Goal: Book appointment/travel/reservation

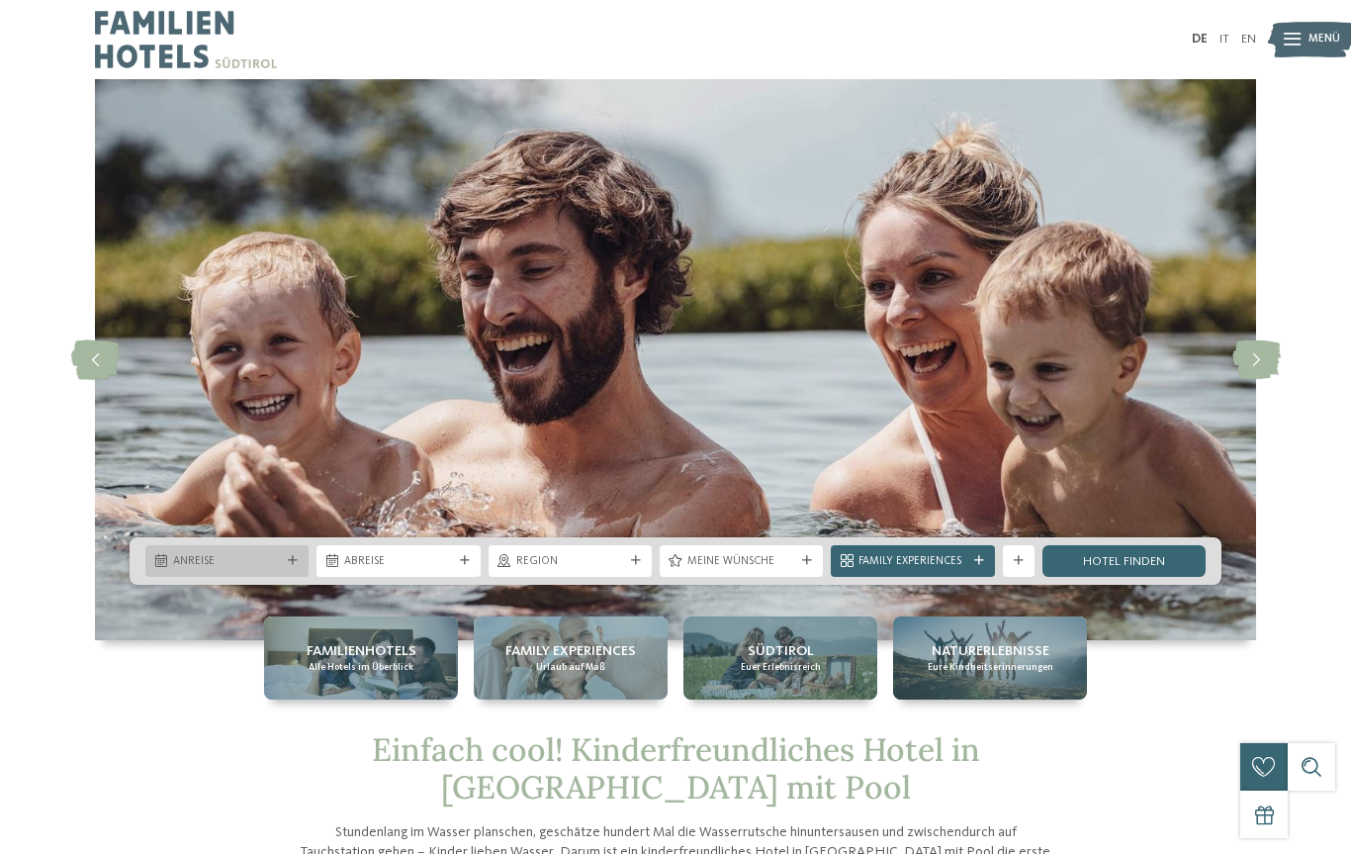
click at [308, 577] on div "Anreise" at bounding box center [226, 561] width 163 height 32
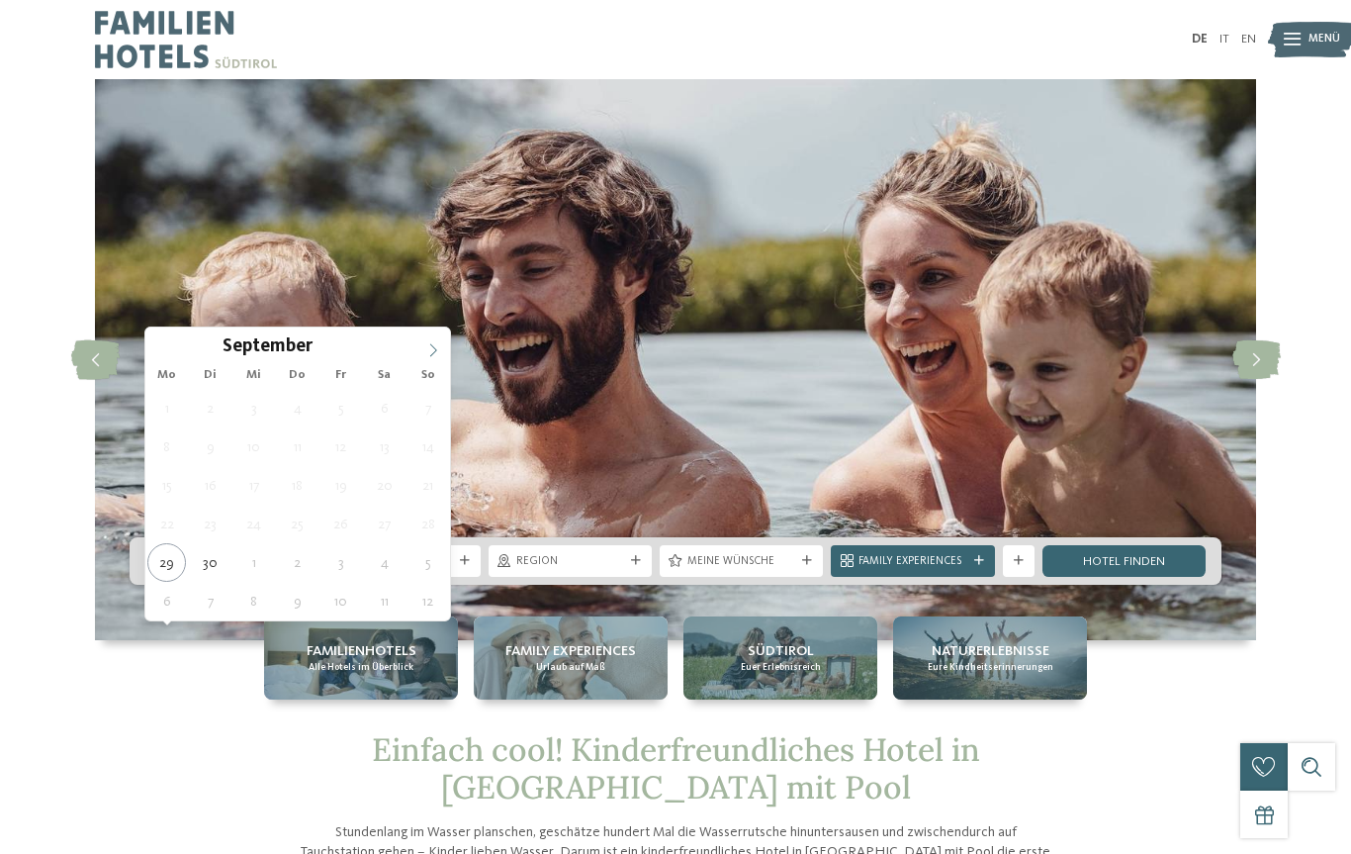
click at [426, 357] on icon at bounding box center [433, 350] width 14 height 14
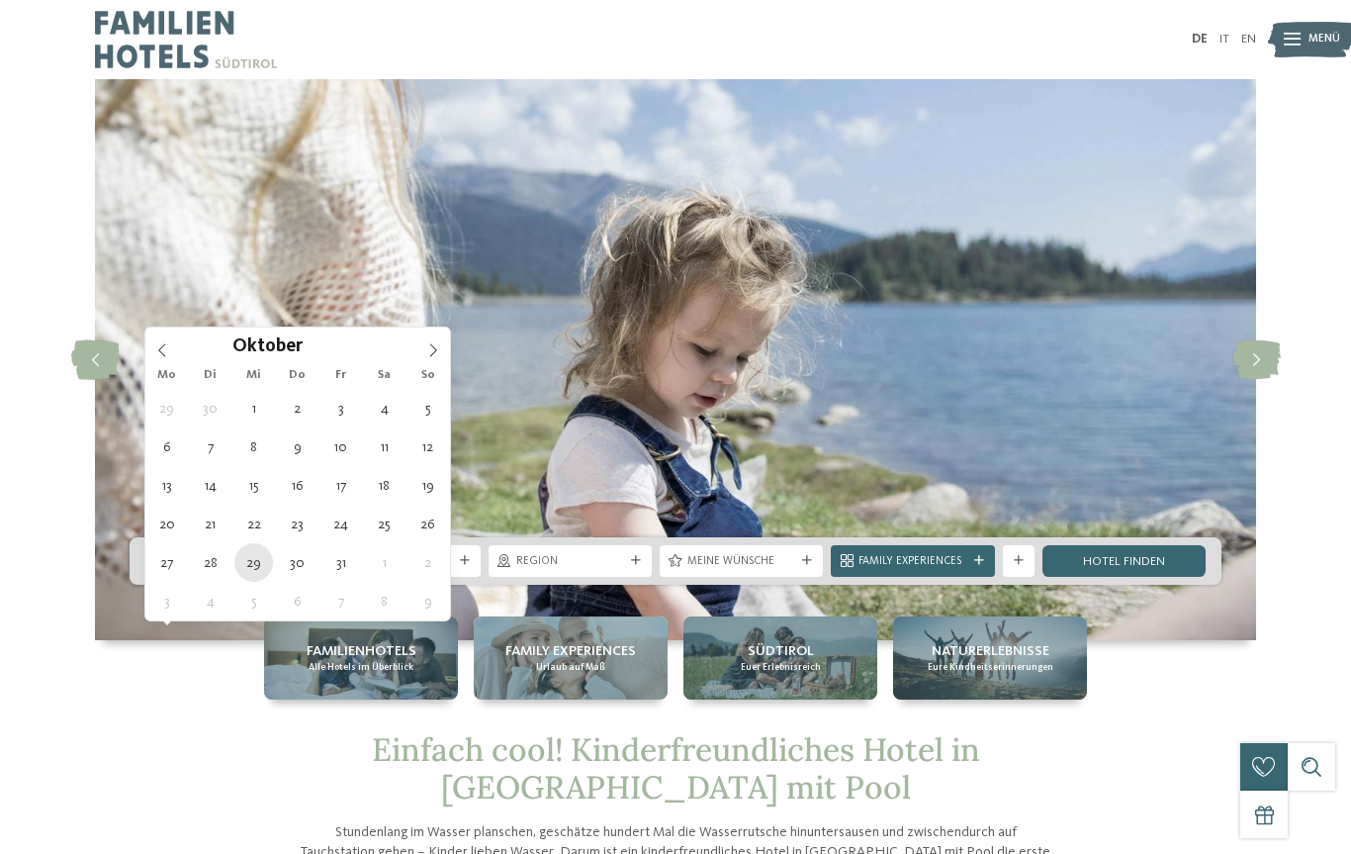
type div "[DATE]"
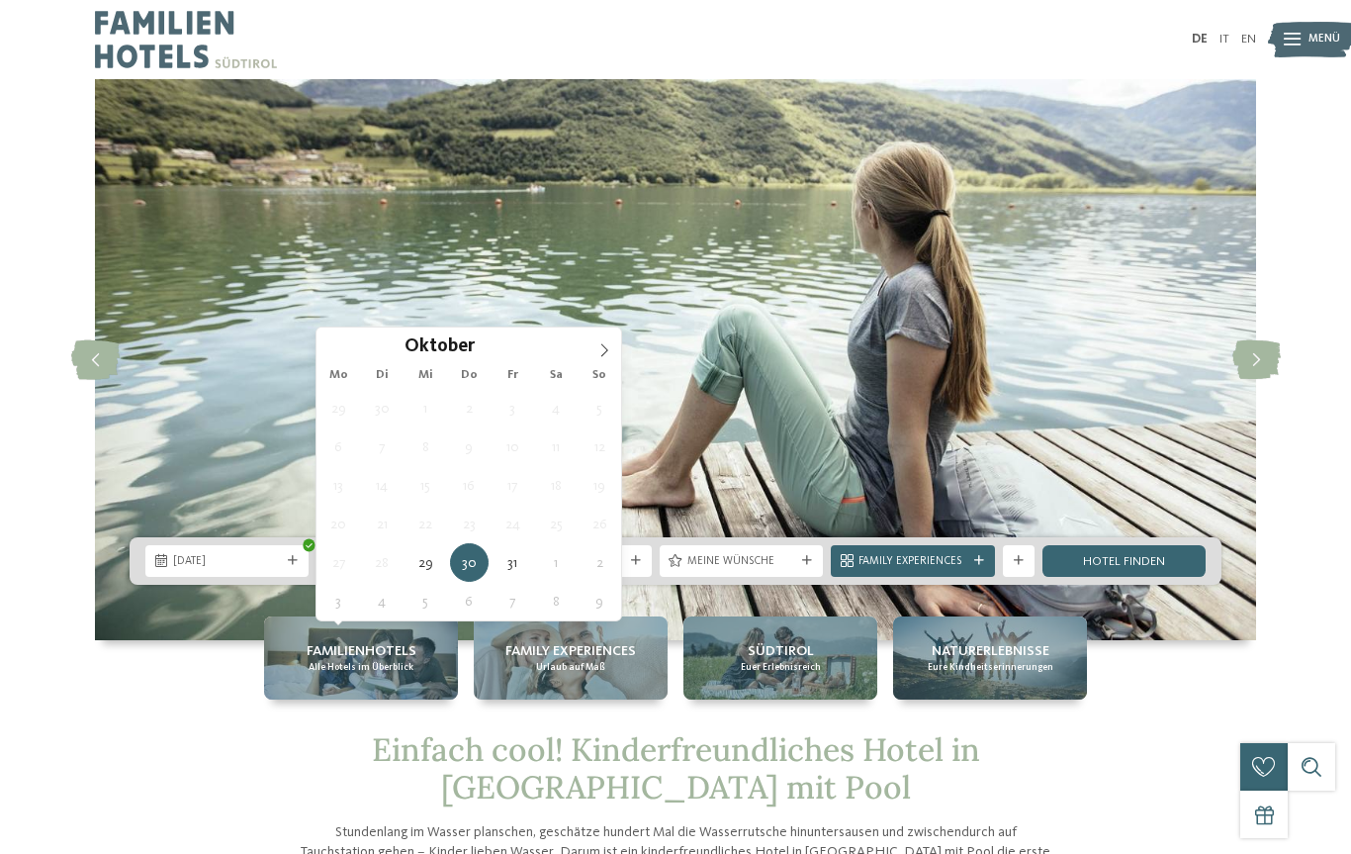
type div "[DATE]"
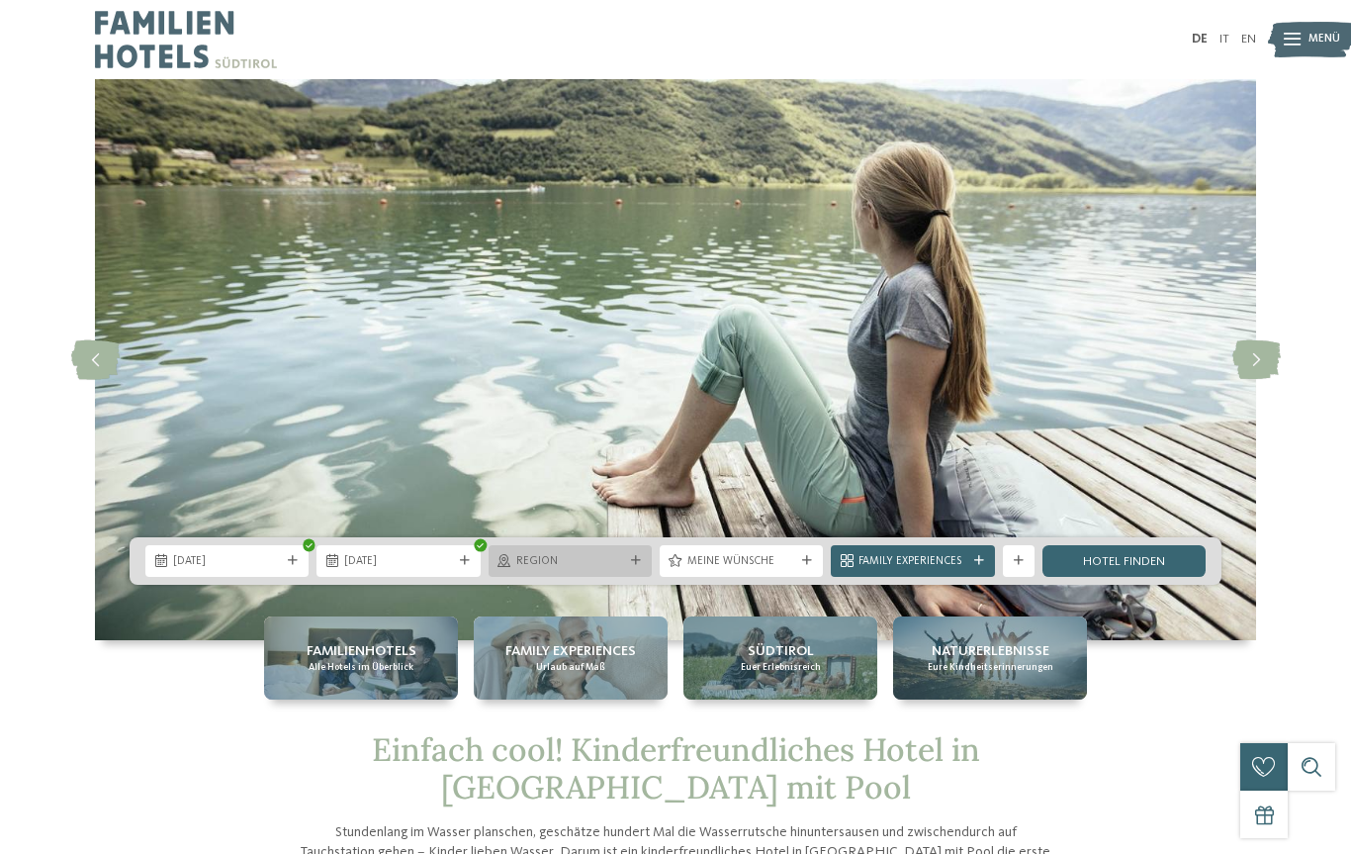
click at [630, 566] on div at bounding box center [636, 561] width 16 height 10
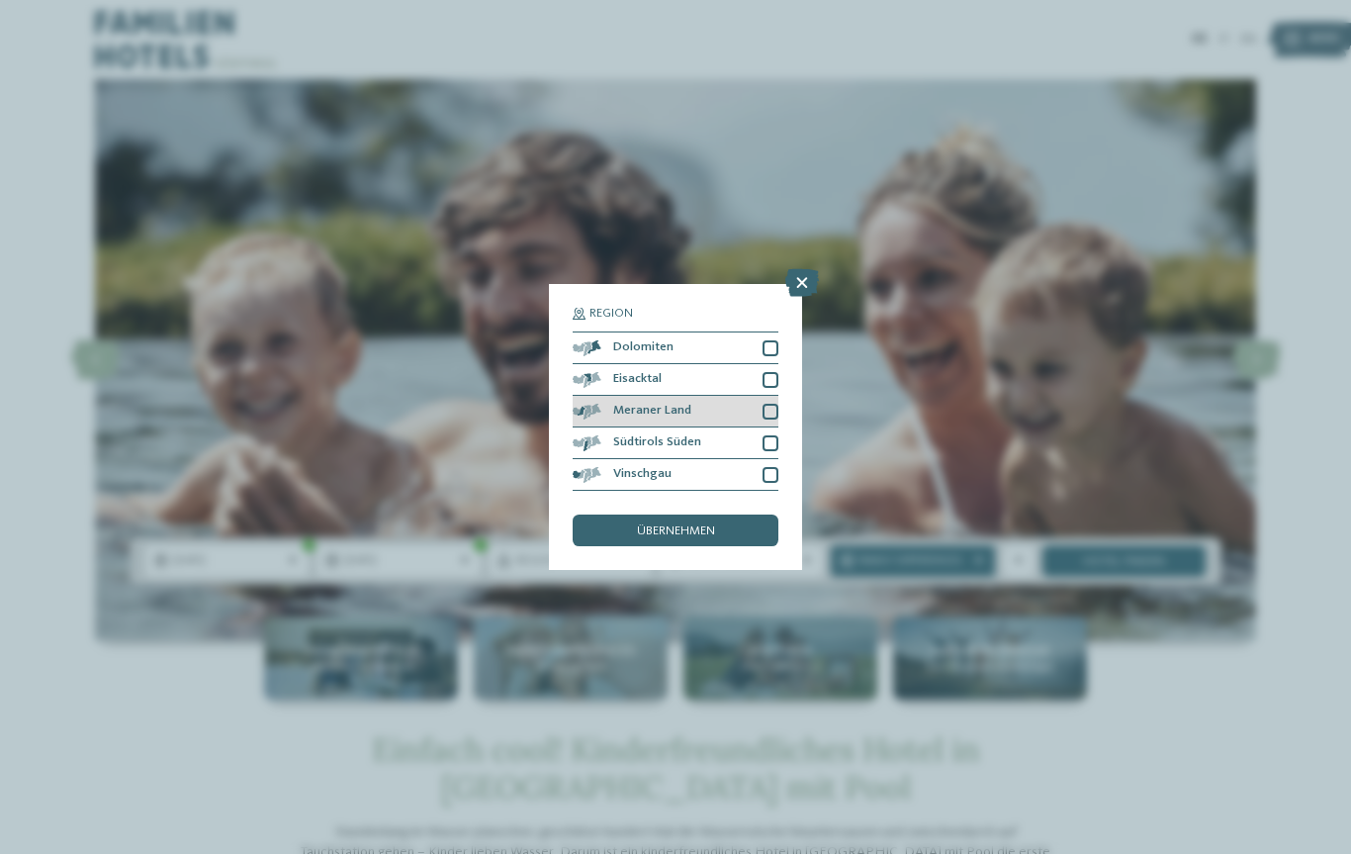
click at [772, 404] on div at bounding box center [771, 412] width 16 height 16
click at [771, 340] on div at bounding box center [771, 348] width 16 height 16
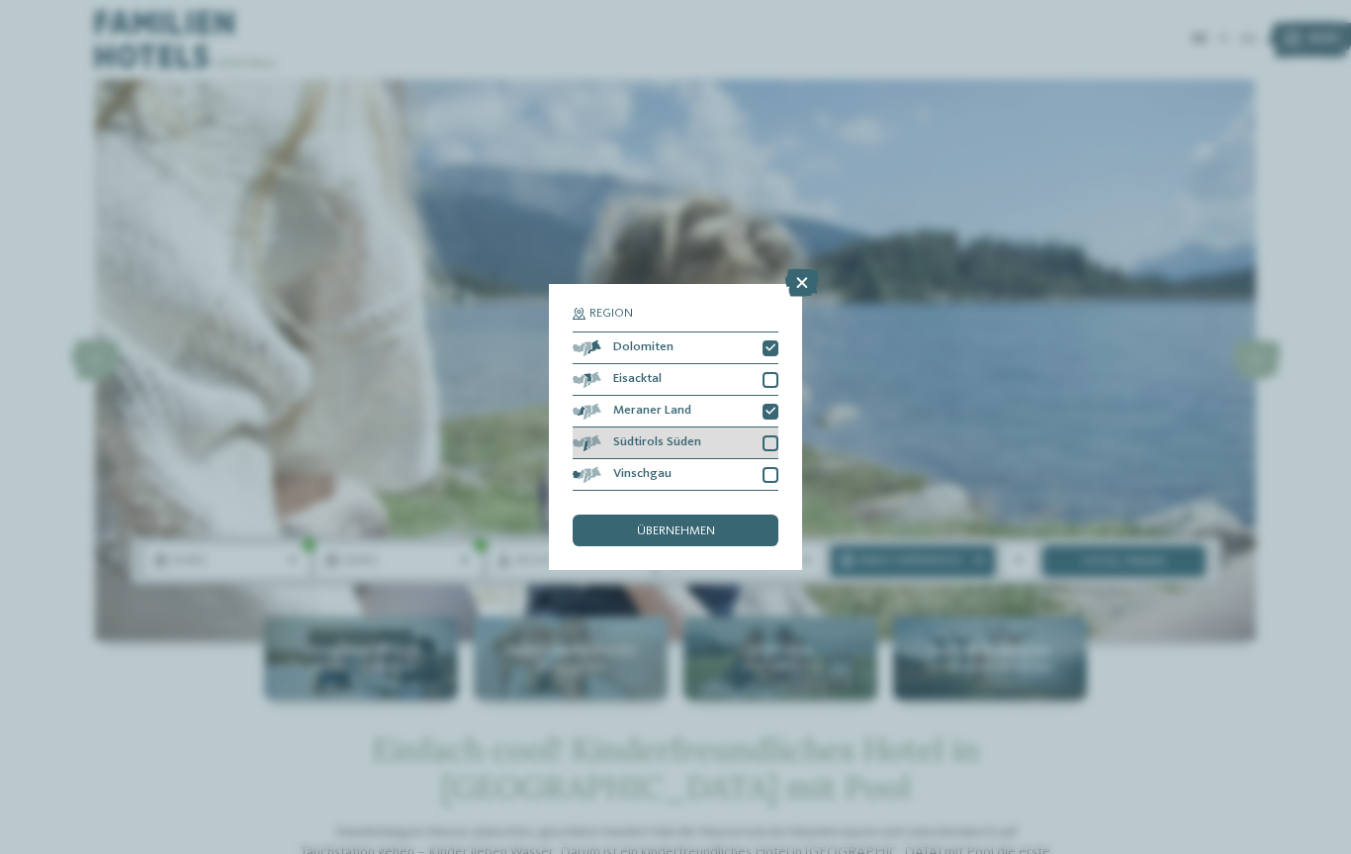
click at [772, 435] on div at bounding box center [771, 443] width 16 height 16
click at [696, 525] on span "übernehmen" at bounding box center [676, 531] width 78 height 13
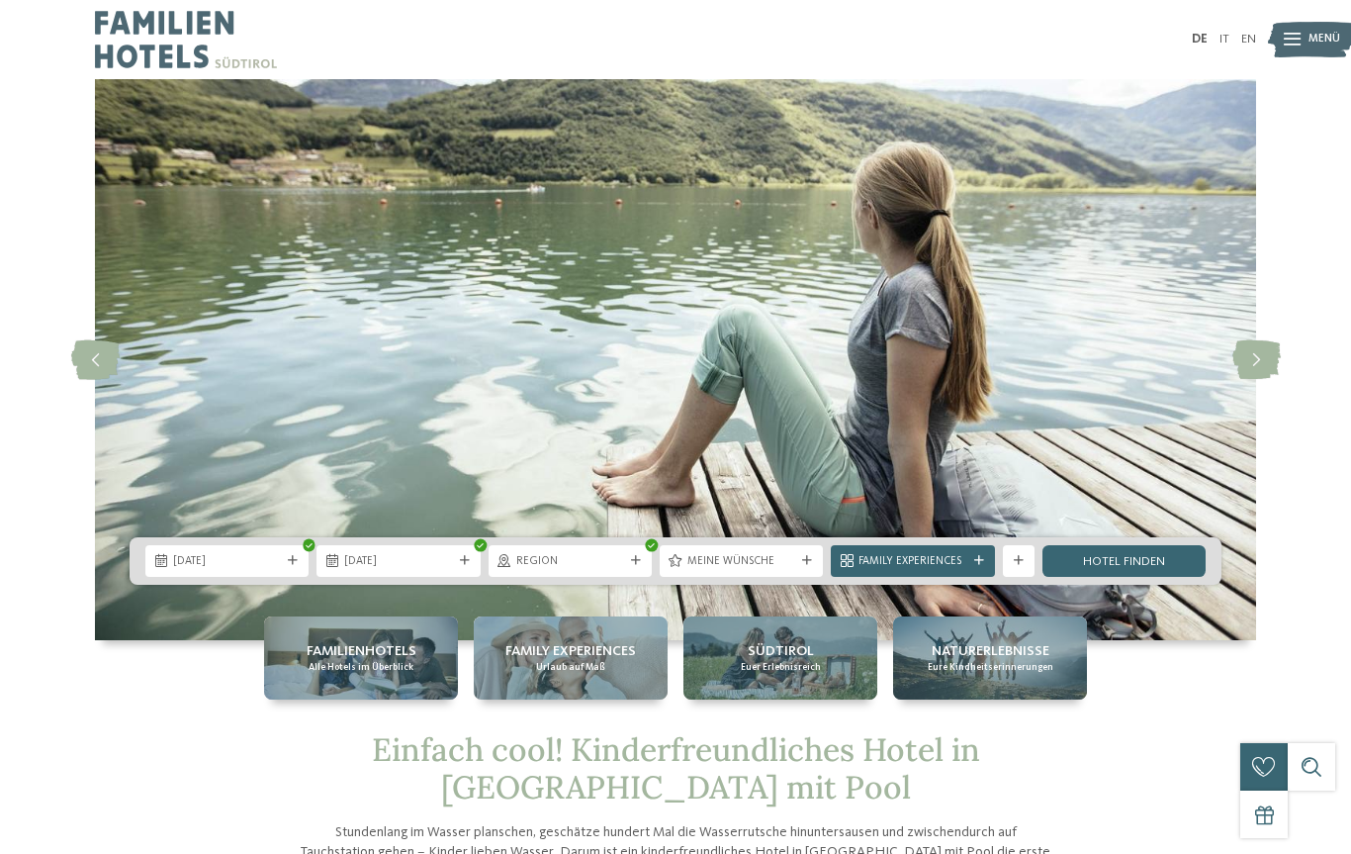
click at [959, 570] on span "Family Experiences" at bounding box center [913, 562] width 108 height 16
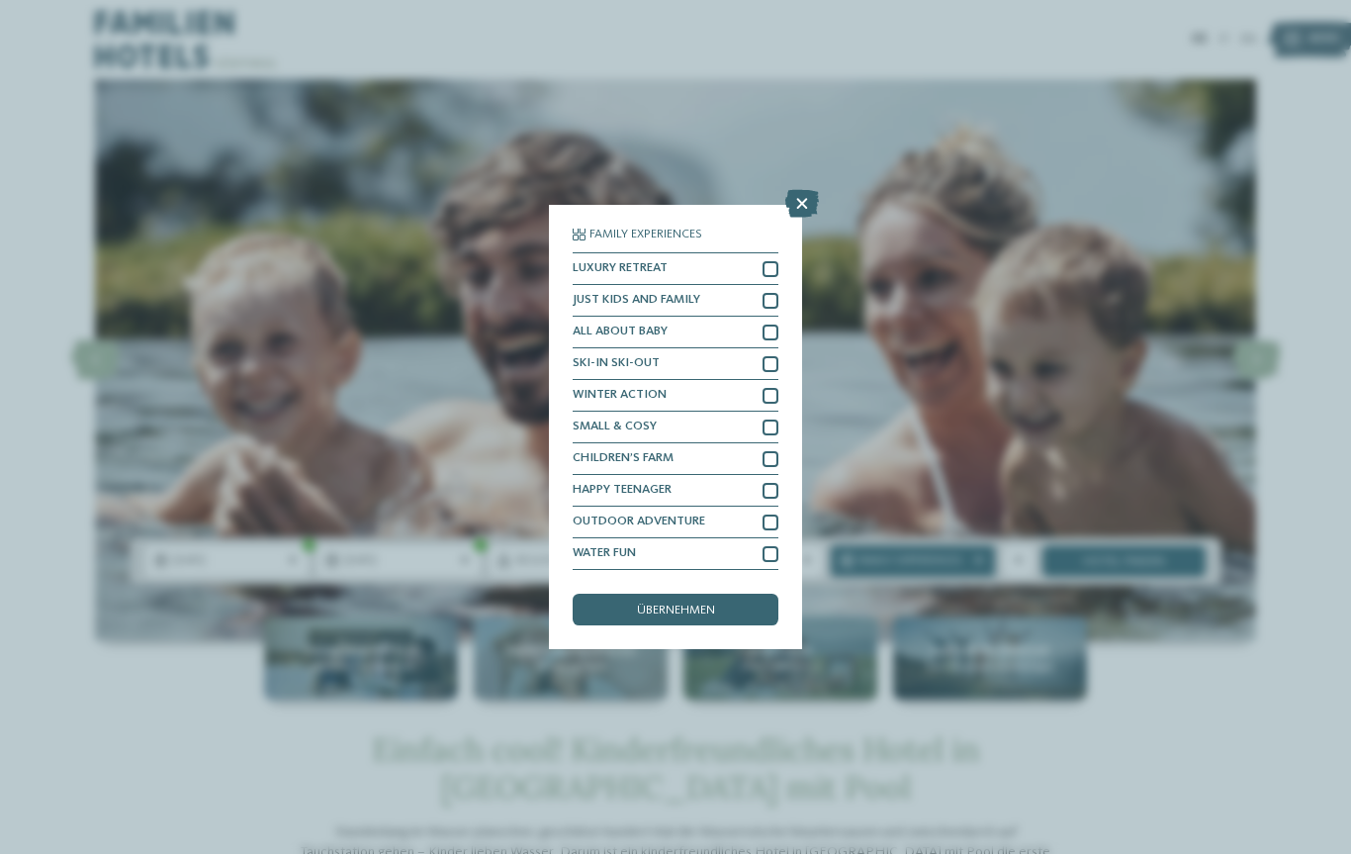
click at [805, 190] on icon at bounding box center [802, 204] width 34 height 28
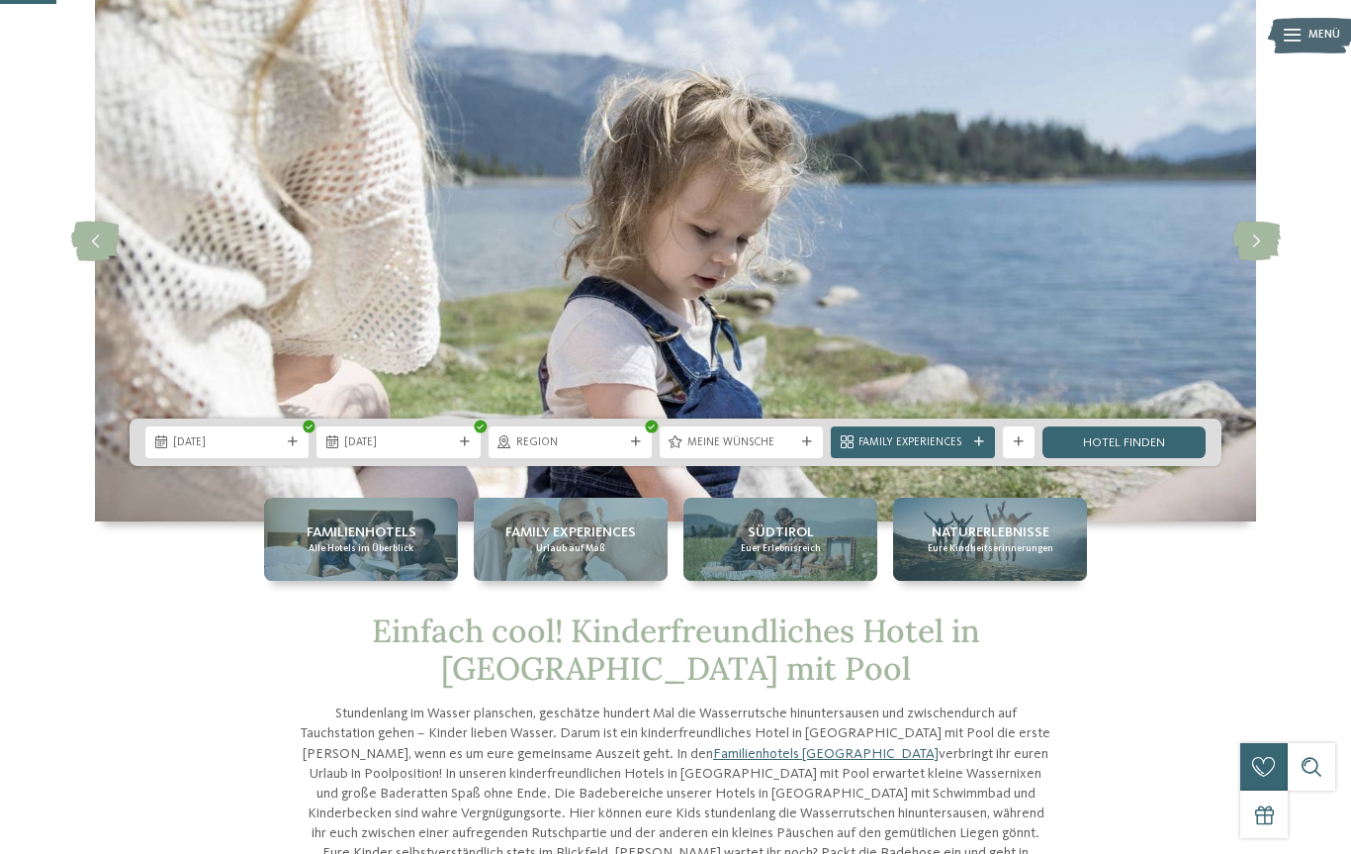
scroll to position [122, 0]
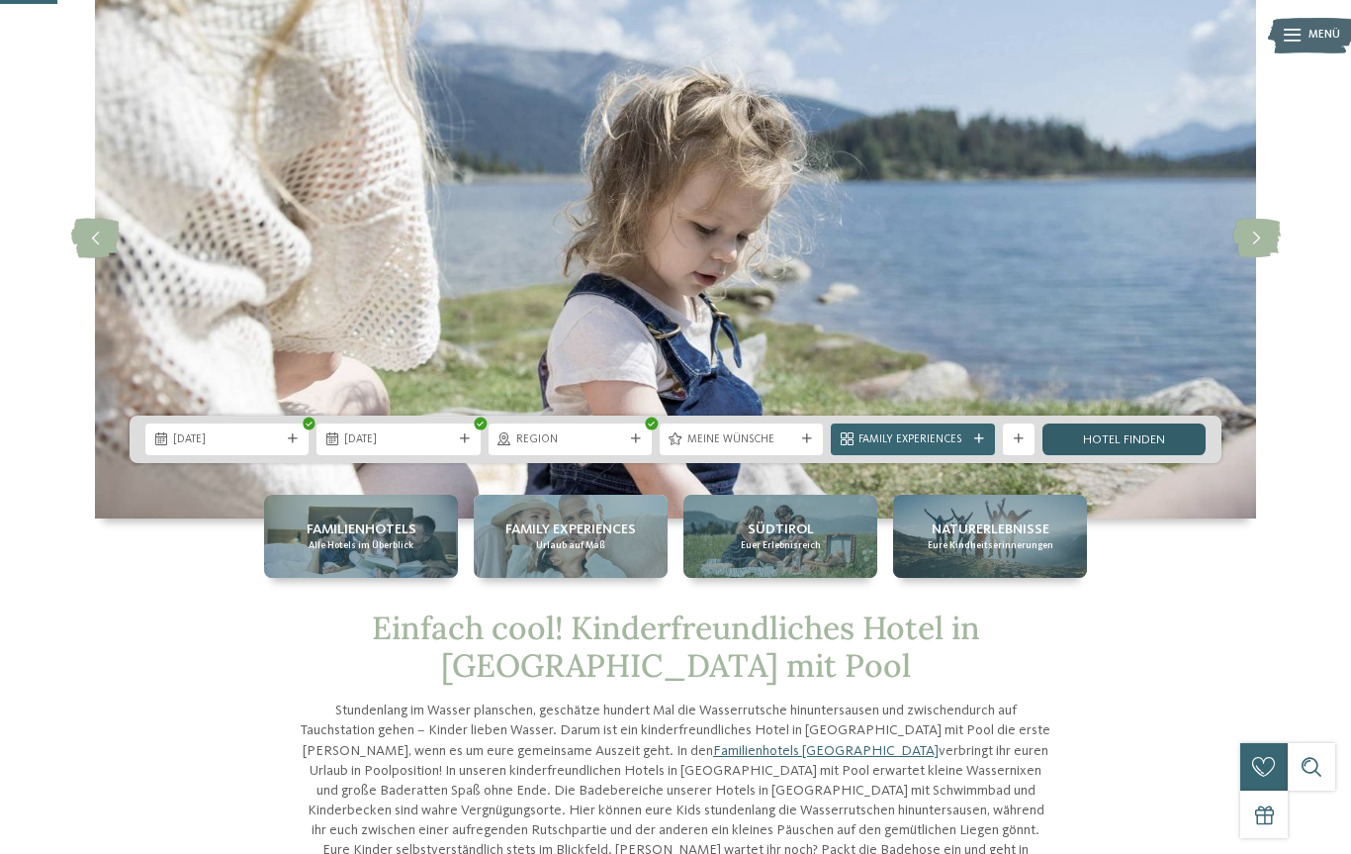
click at [1118, 455] on link "Hotel finden" at bounding box center [1124, 439] width 163 height 32
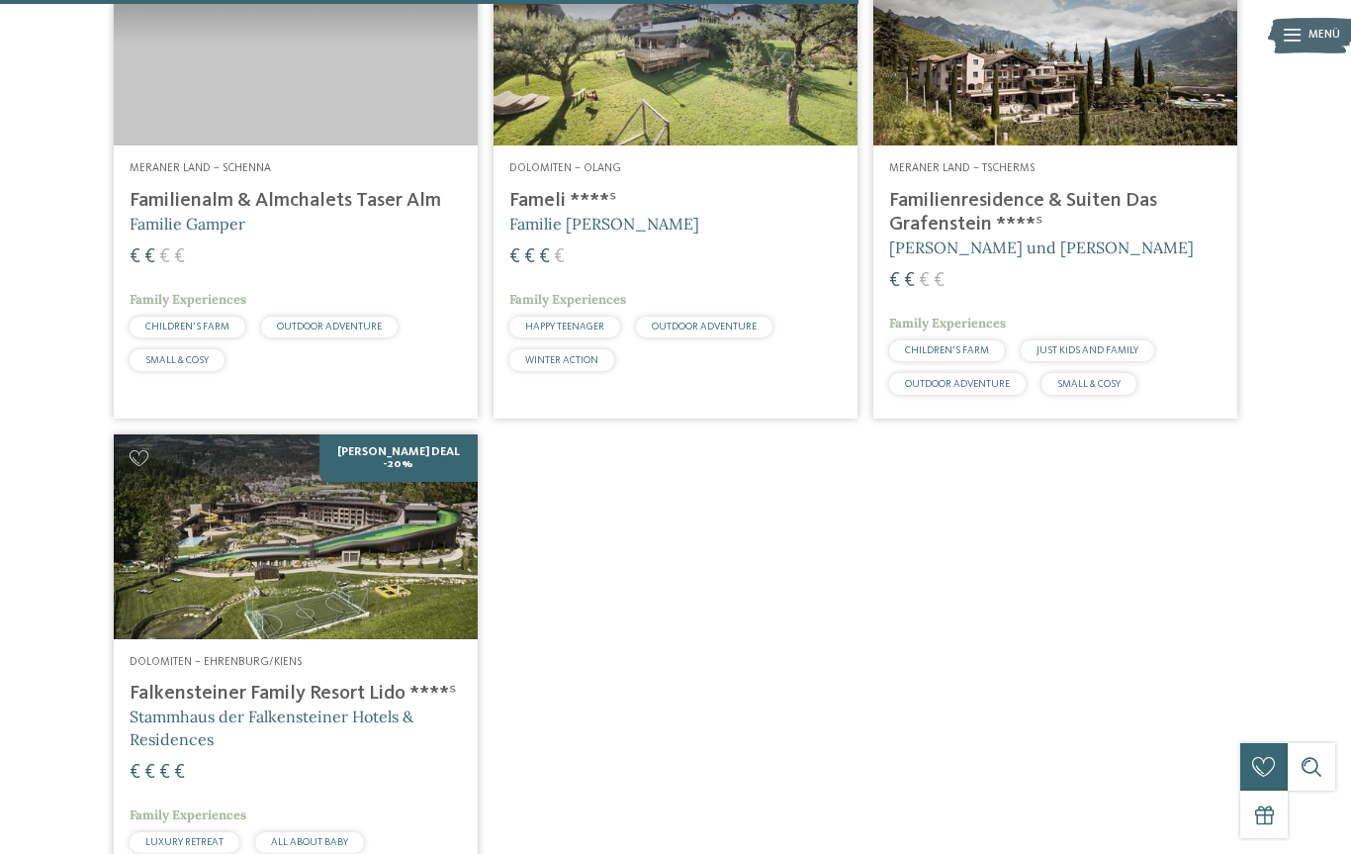
scroll to position [1659, 0]
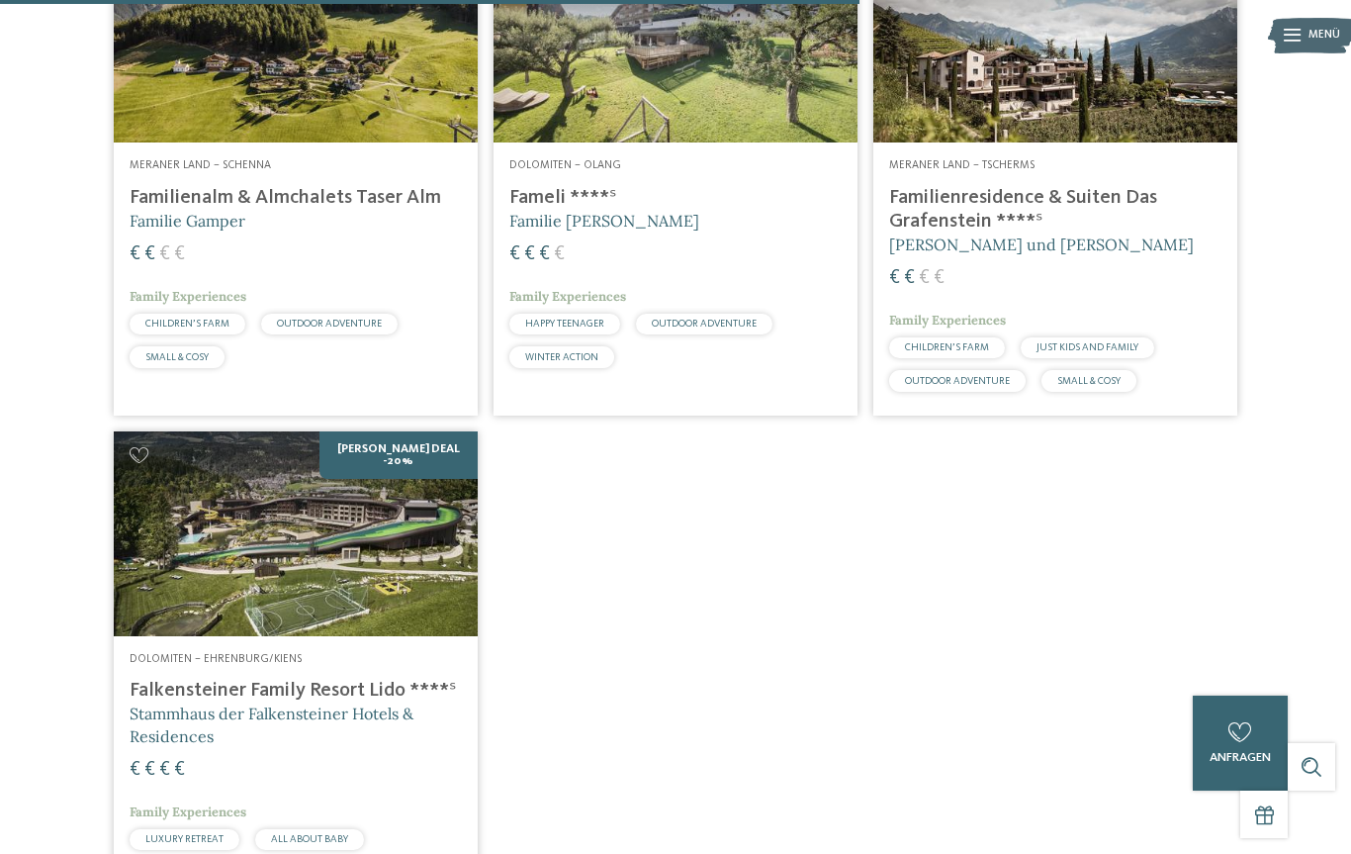
click at [303, 564] on img at bounding box center [296, 533] width 364 height 205
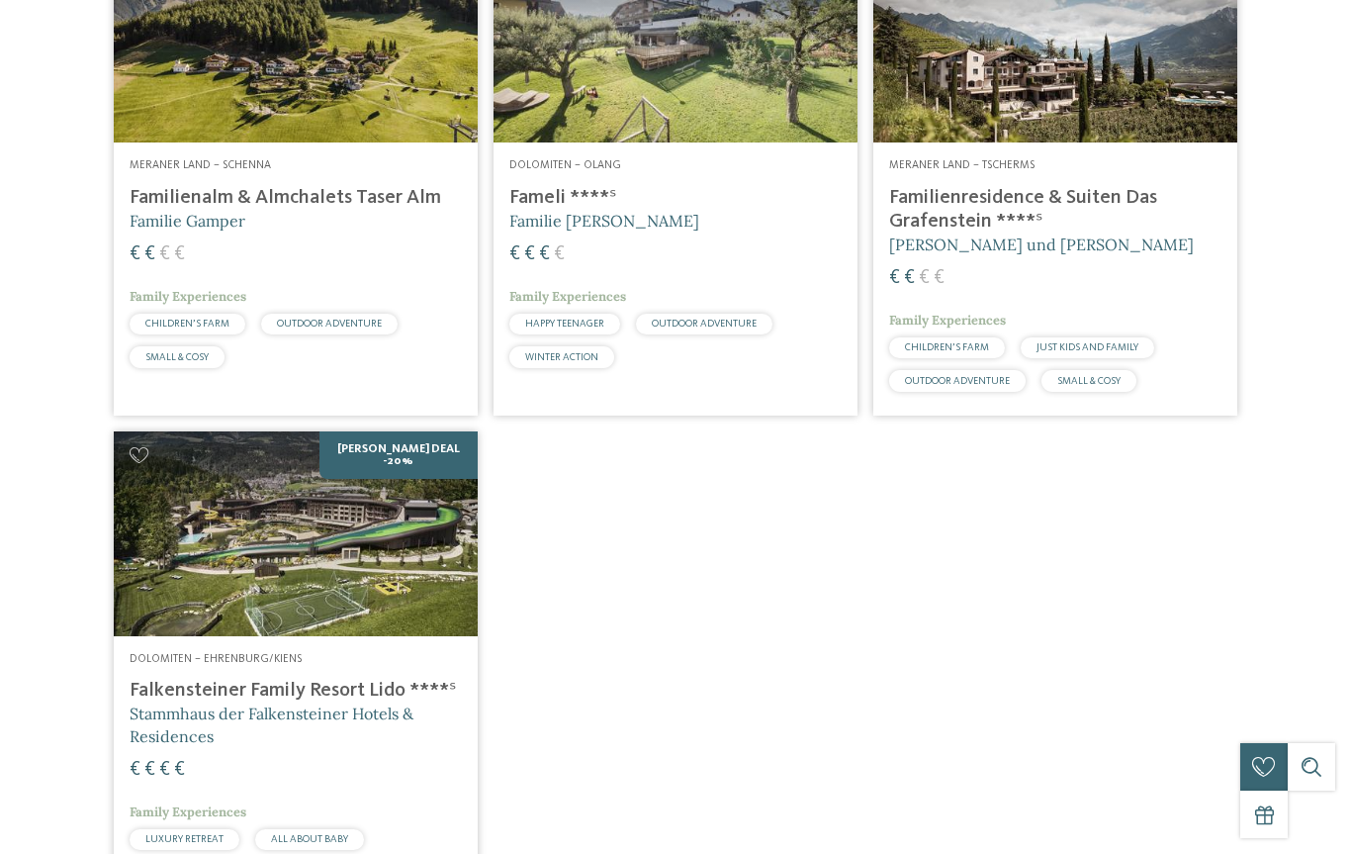
scroll to position [0, 0]
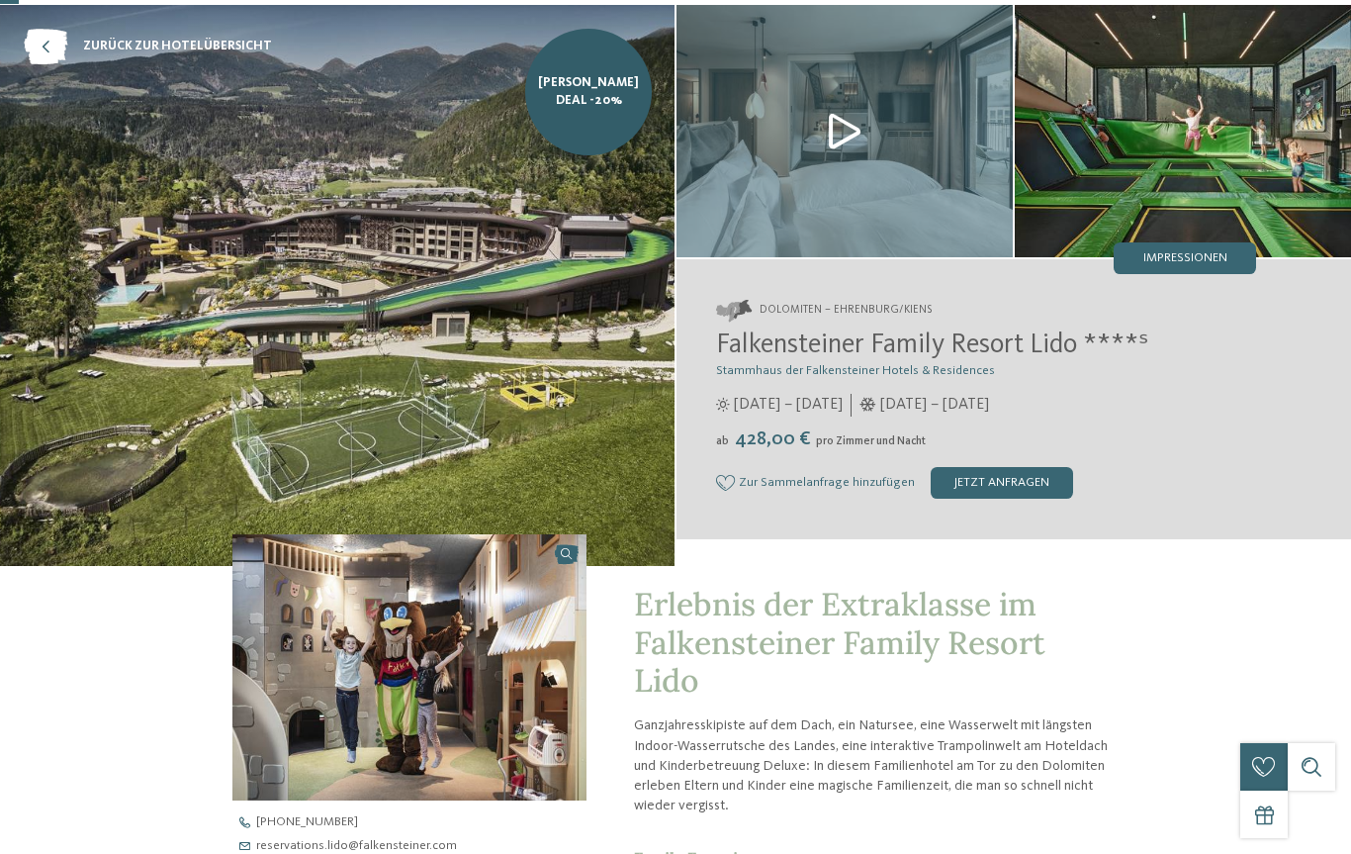
scroll to position [75, 0]
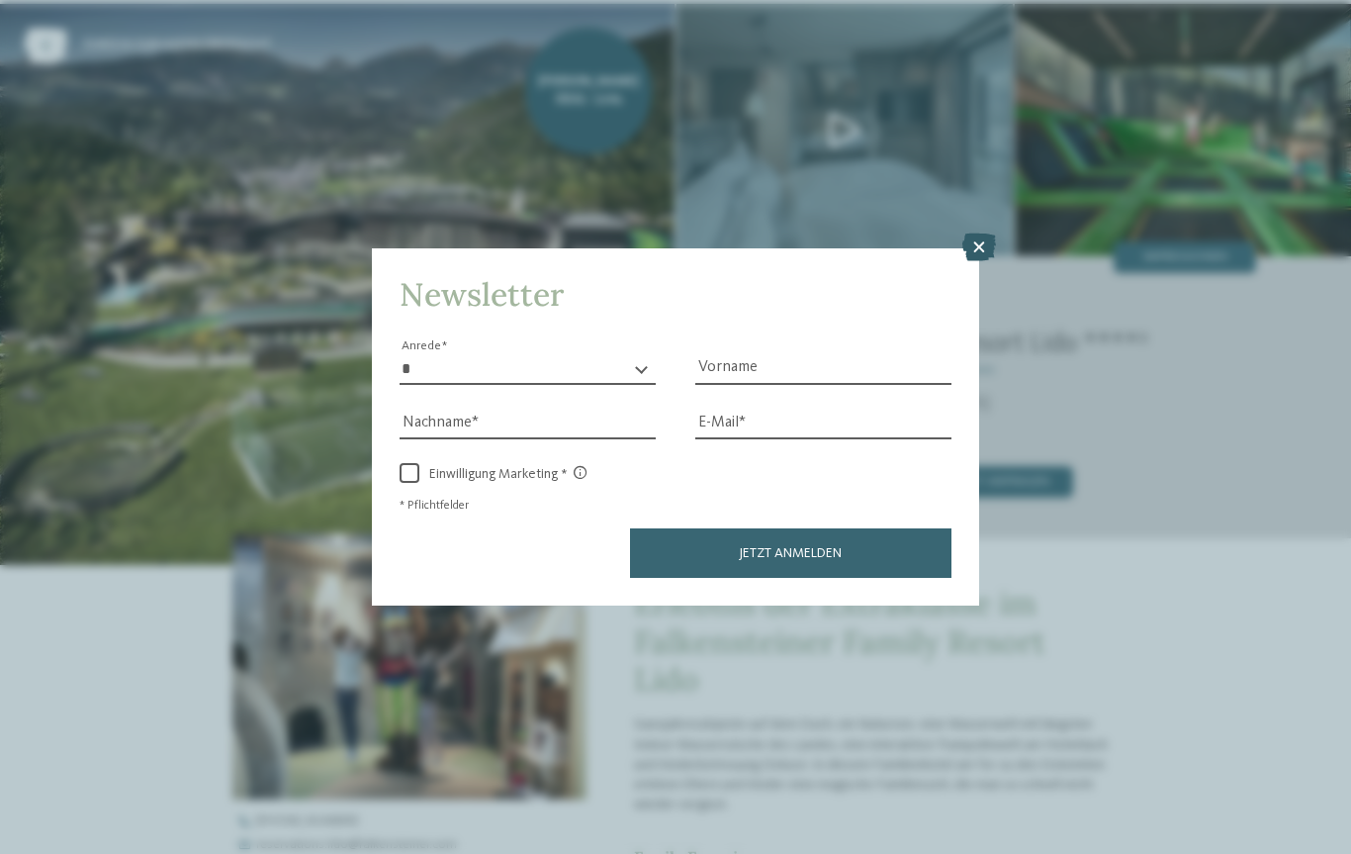
click at [976, 233] on icon at bounding box center [980, 247] width 34 height 28
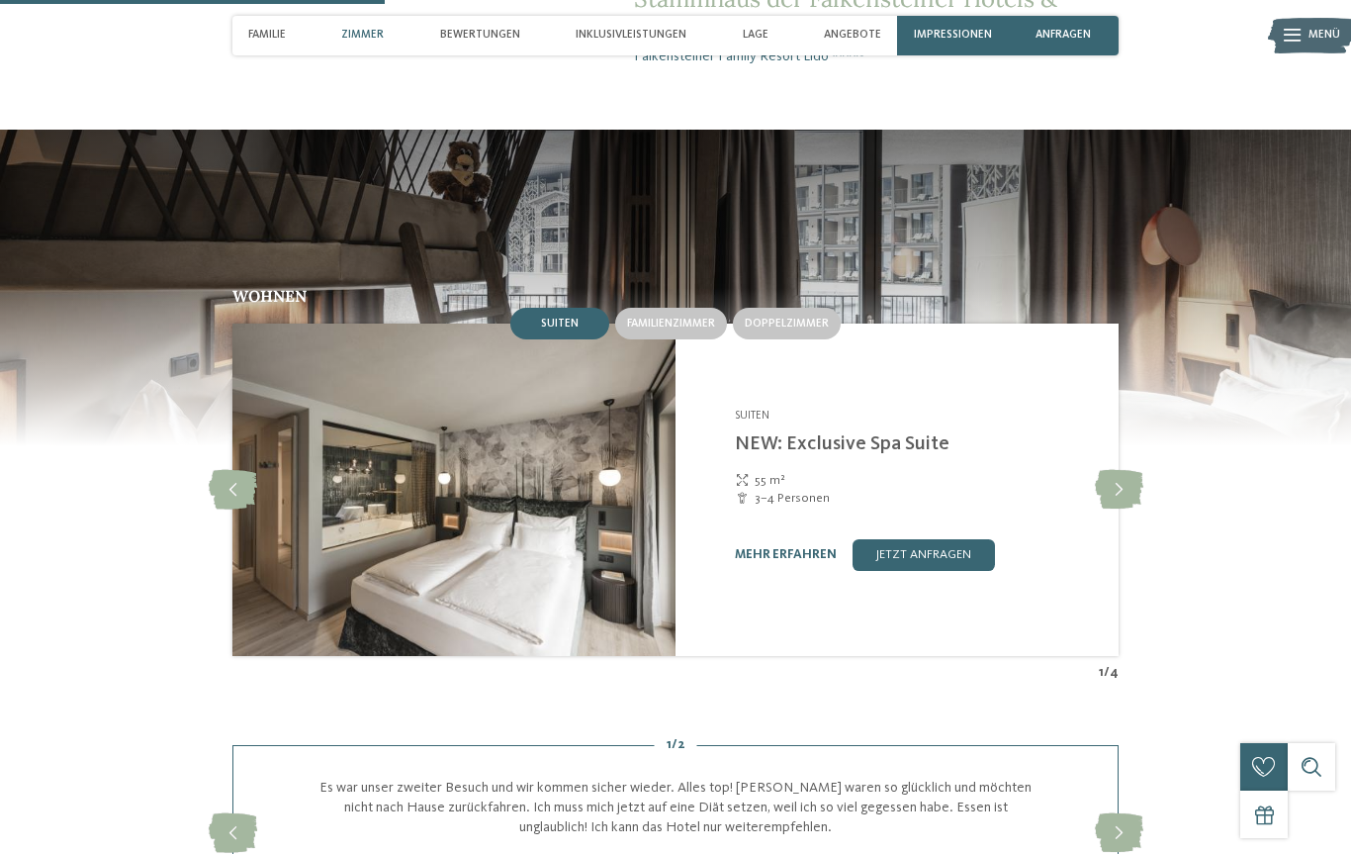
scroll to position [1553, 0]
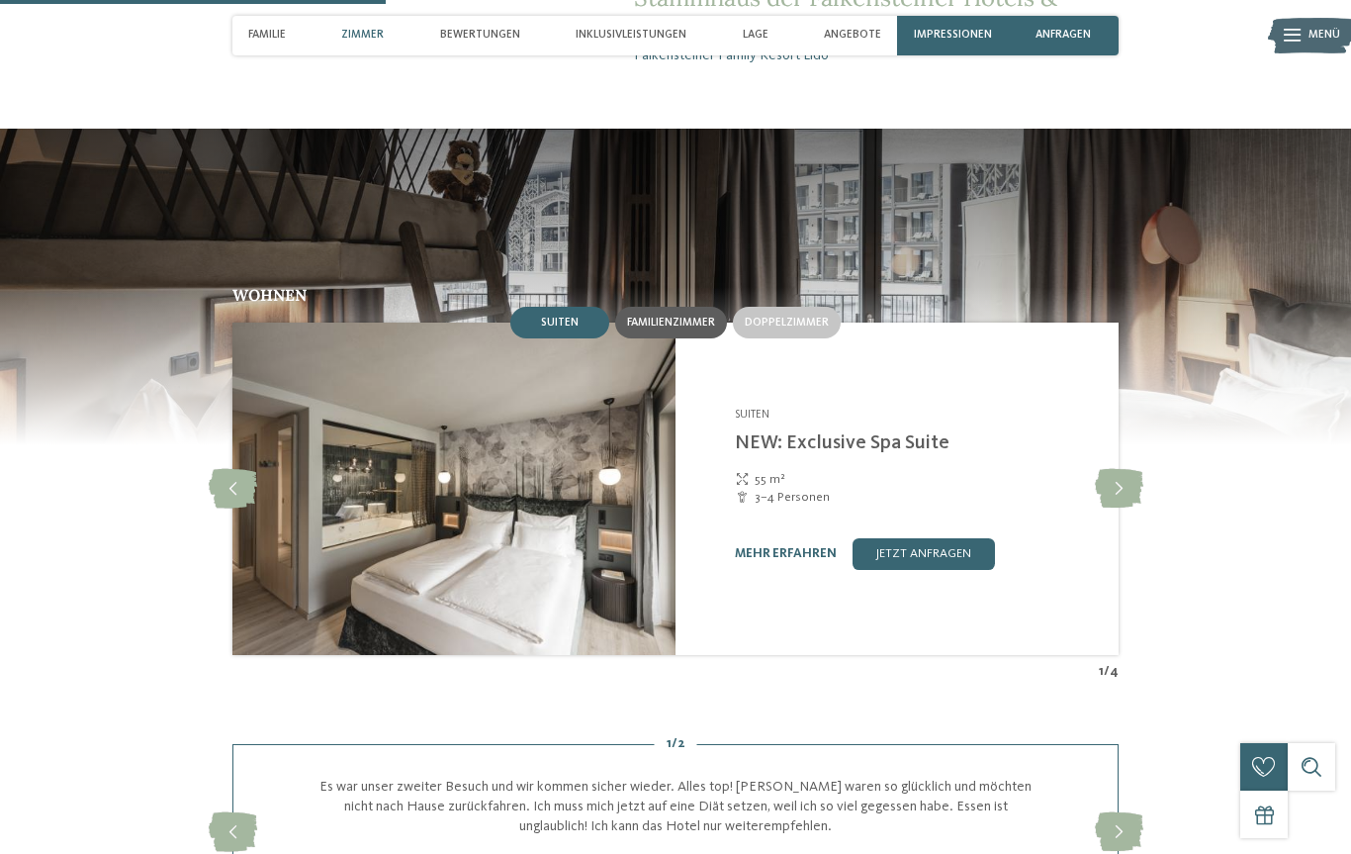
click at [667, 328] on span "Familienzimmer" at bounding box center [671, 323] width 88 height 12
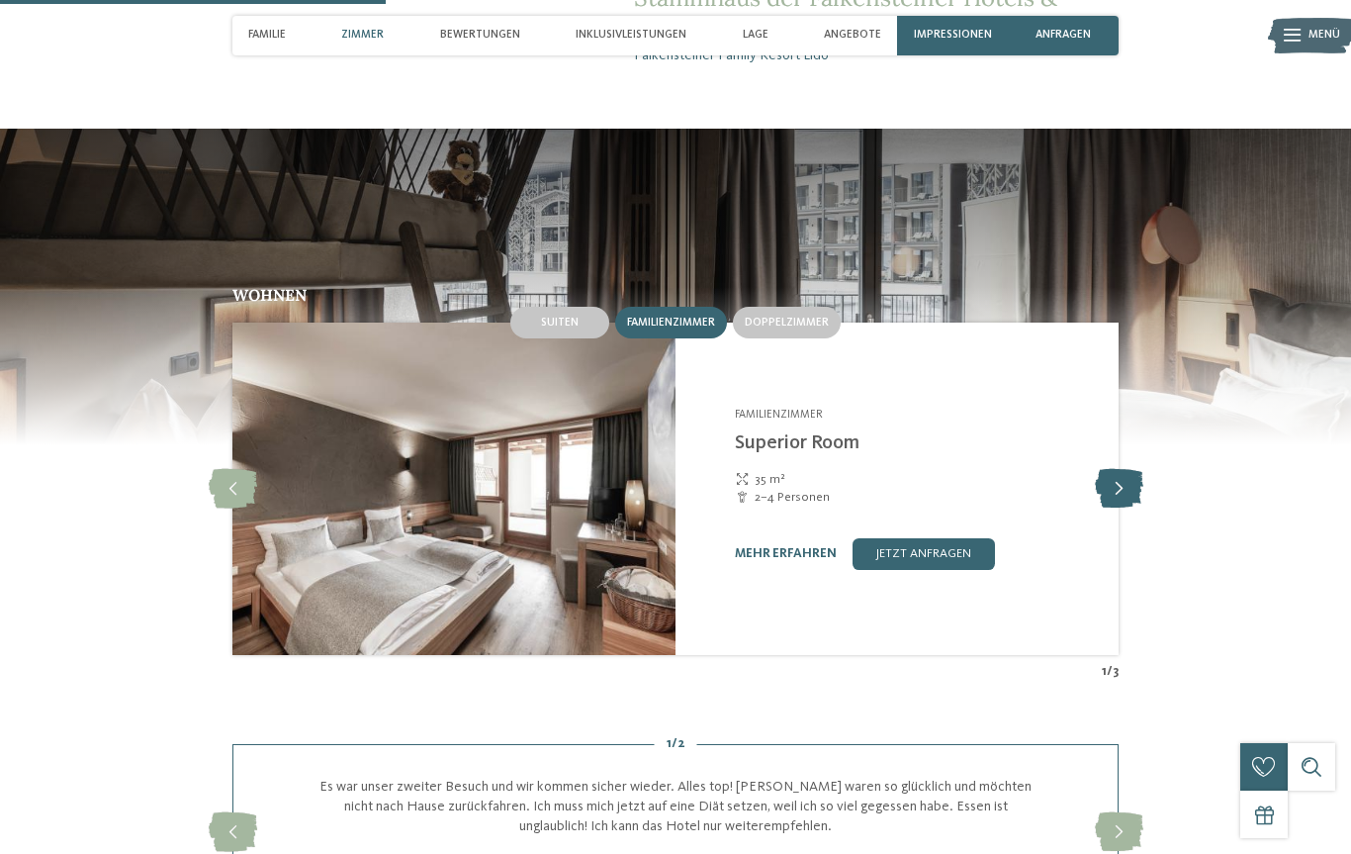
click at [1115, 508] on icon at bounding box center [1119, 489] width 48 height 40
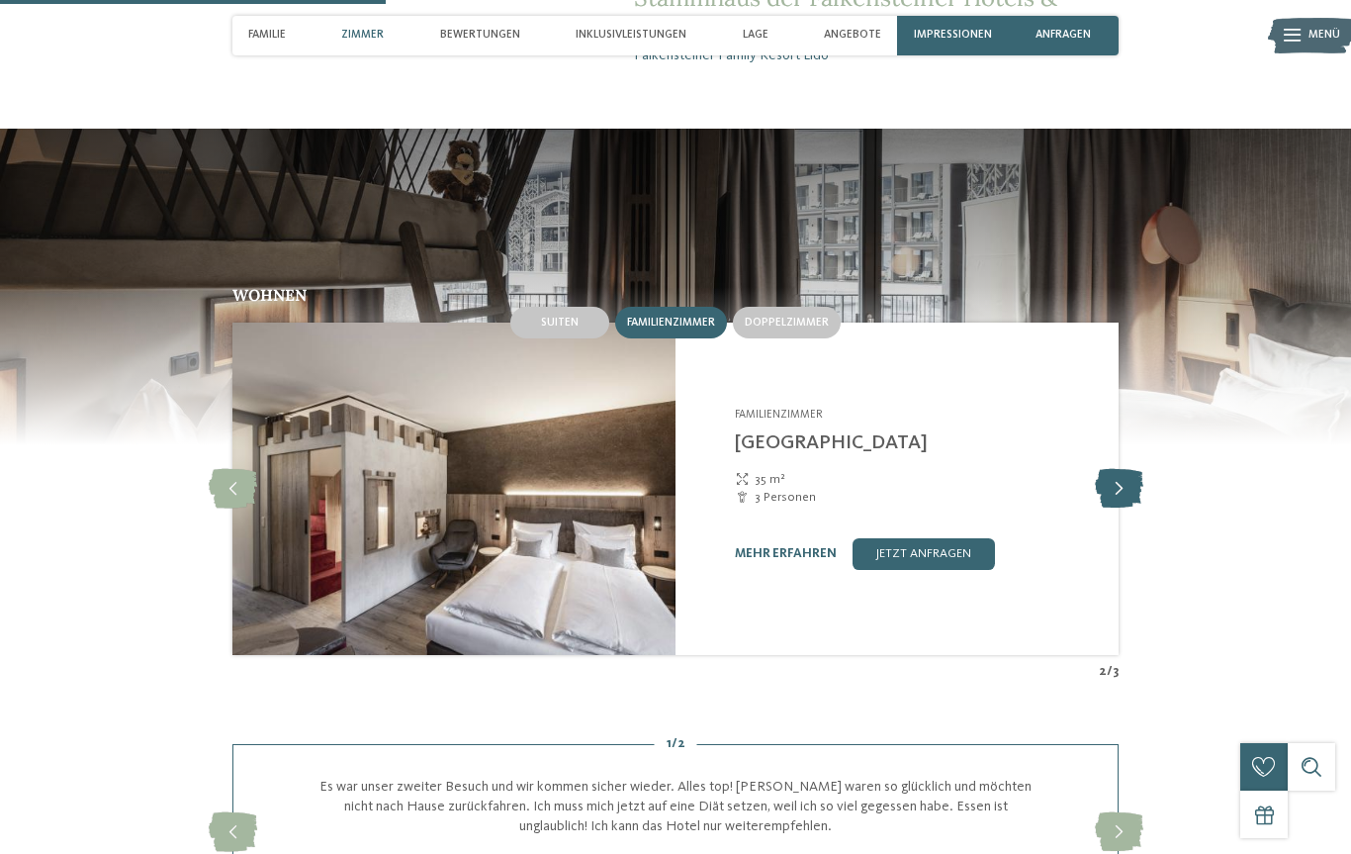
click at [1129, 508] on icon at bounding box center [1119, 489] width 48 height 40
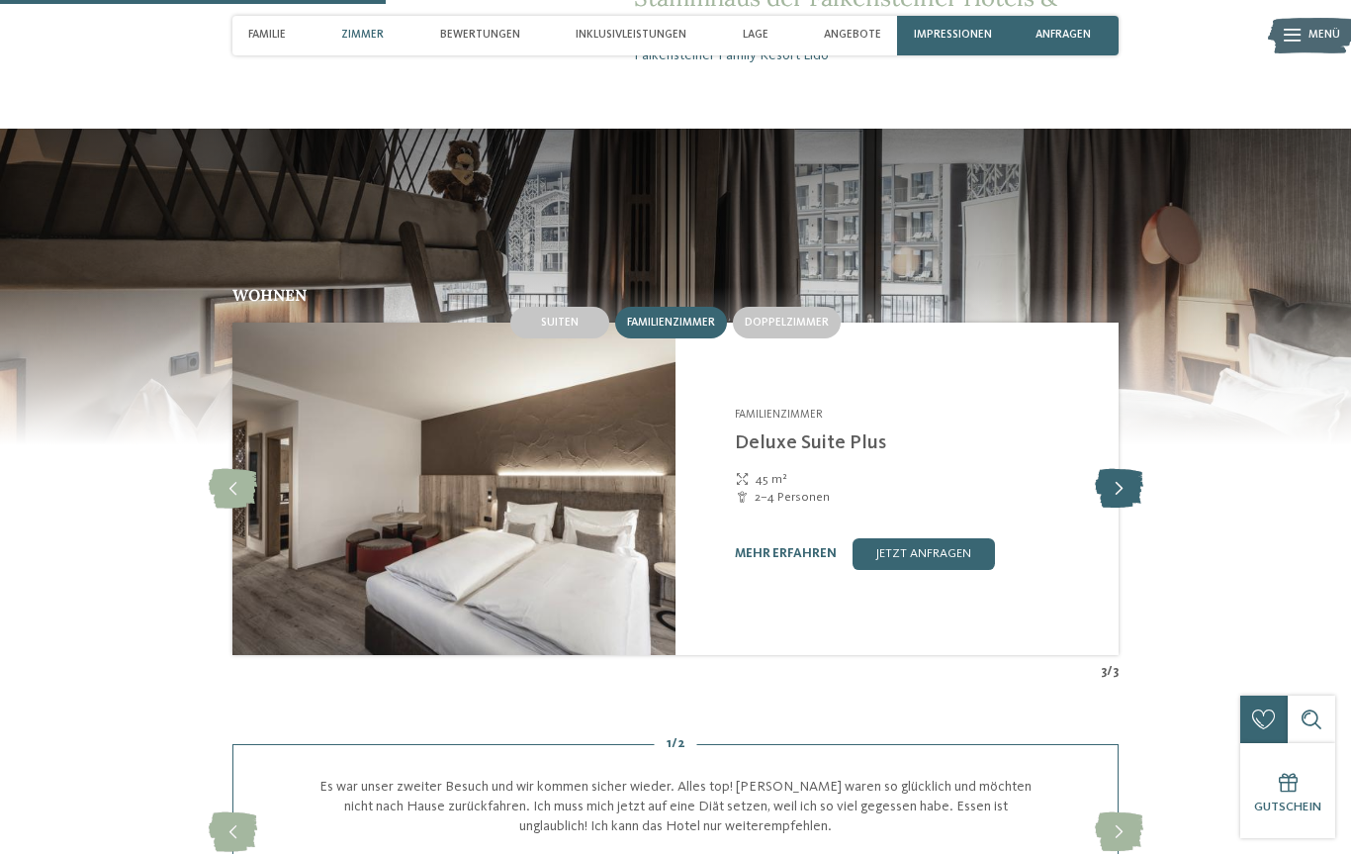
click at [1129, 508] on icon at bounding box center [1119, 489] width 48 height 40
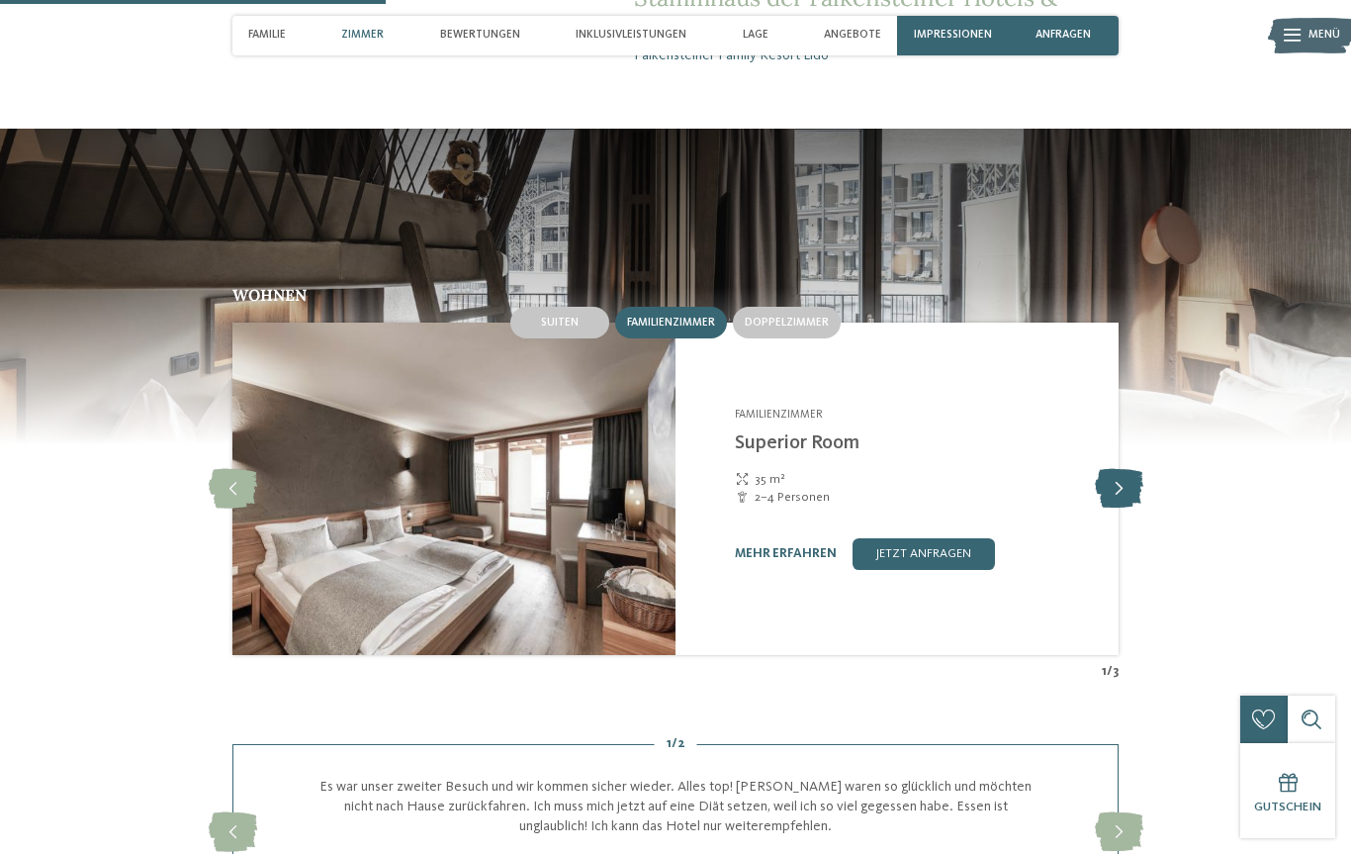
click at [1121, 508] on icon at bounding box center [1119, 489] width 48 height 40
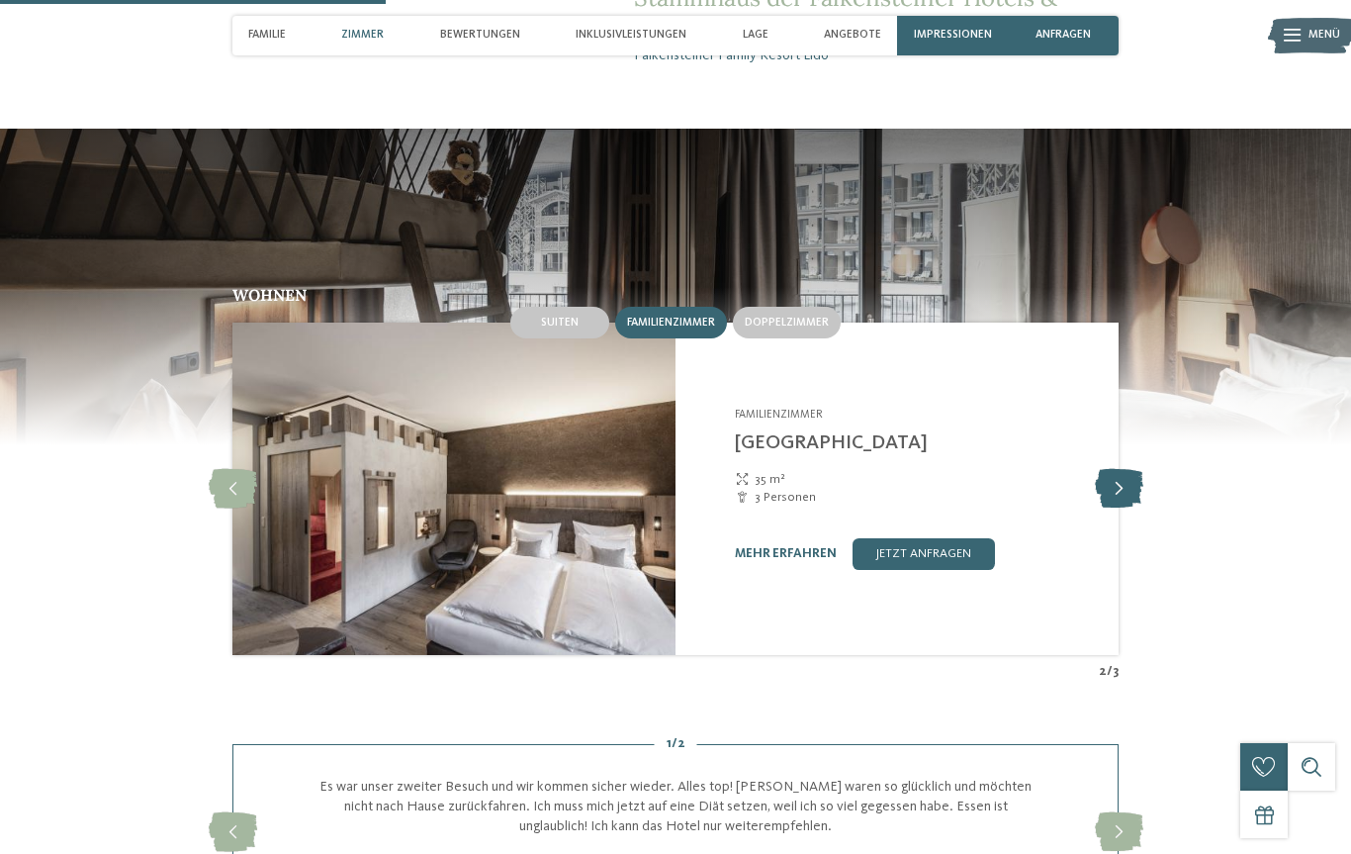
click at [1127, 508] on icon at bounding box center [1119, 489] width 48 height 40
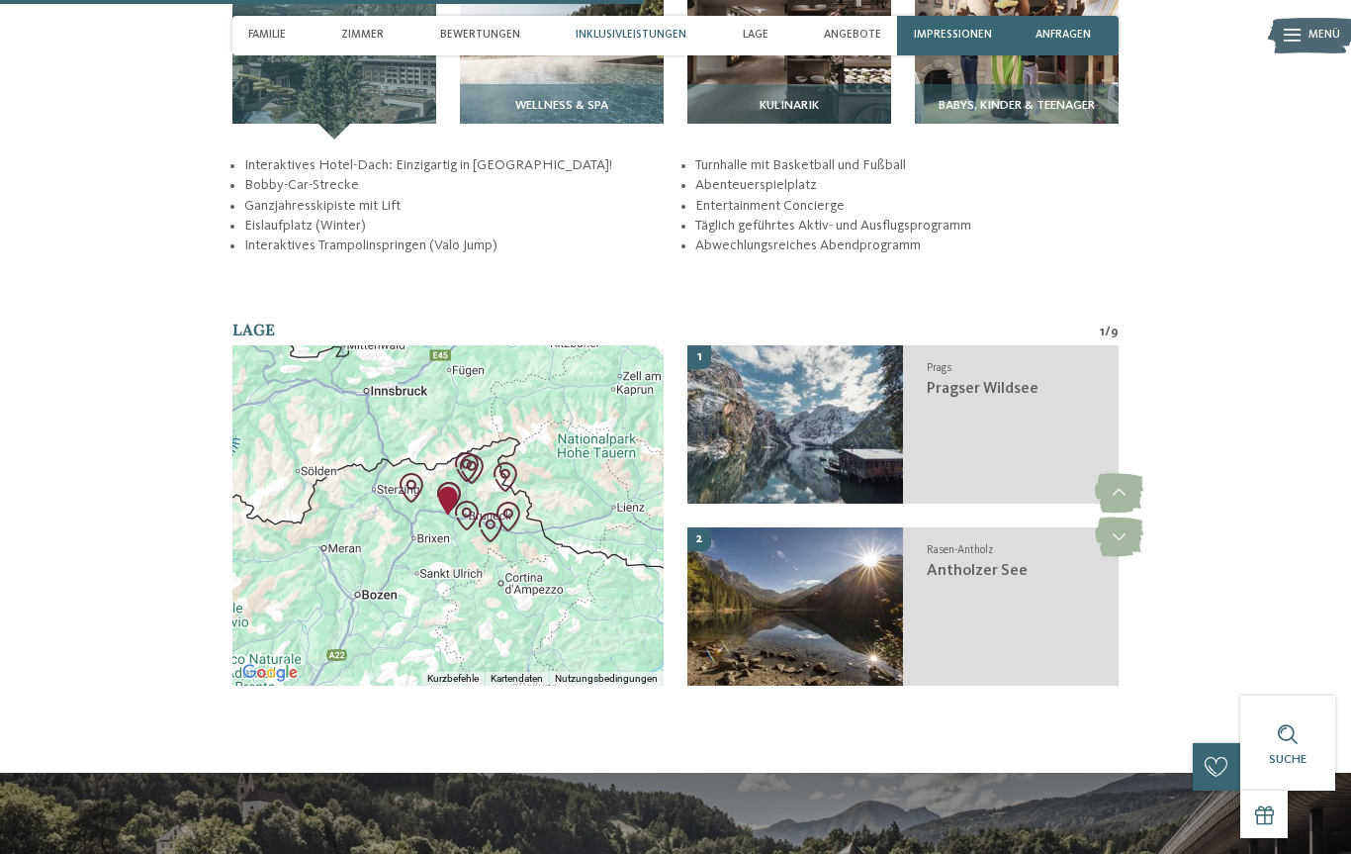
scroll to position [2621, 0]
